Goal: Find specific page/section: Find specific page/section

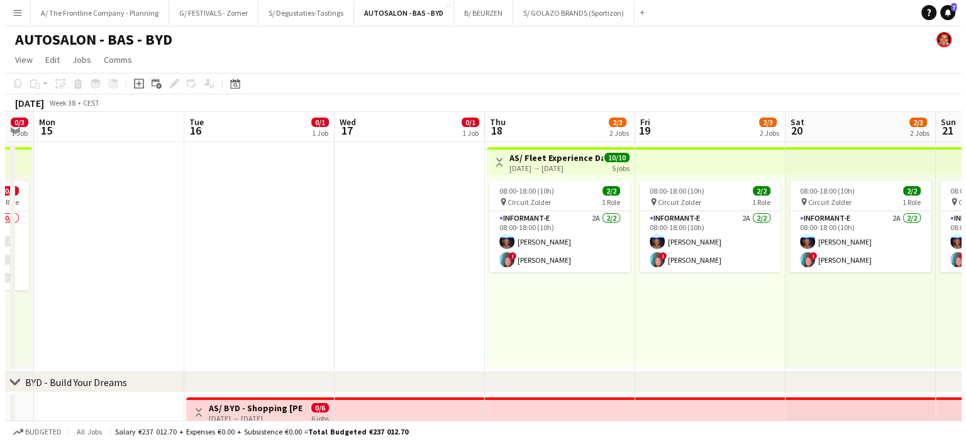
scroll to position [0, 356]
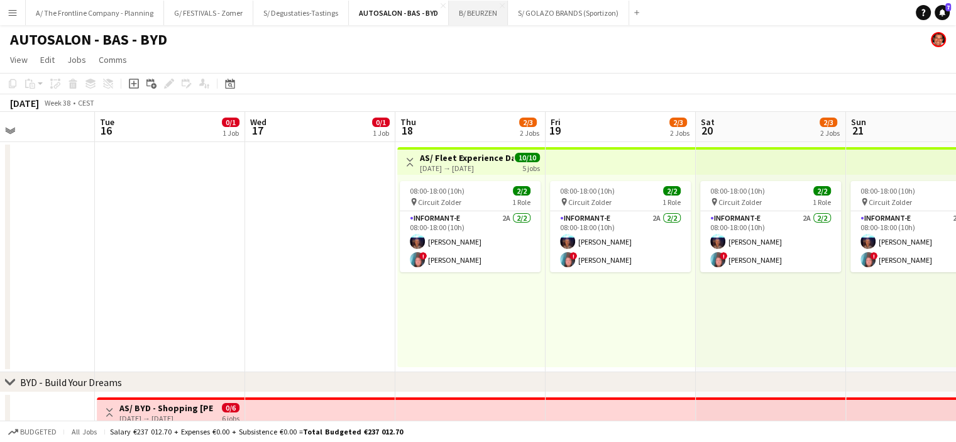
click at [470, 13] on button "B/ BEURZEN Close" at bounding box center [478, 13] width 59 height 25
